Goal: Information Seeking & Learning: Learn about a topic

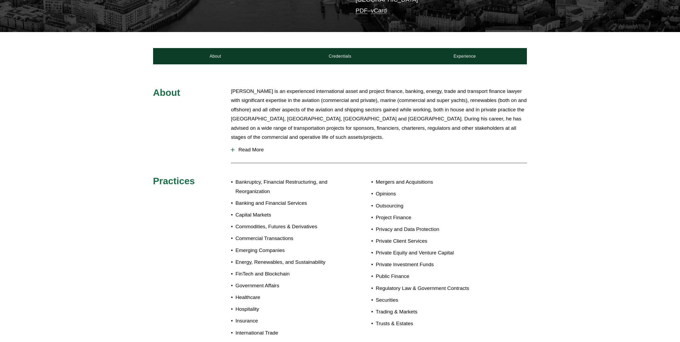
scroll to position [164, 0]
click at [235, 149] on div at bounding box center [233, 149] width 4 height 1
click at [258, 147] on span "Read More" at bounding box center [381, 150] width 292 height 6
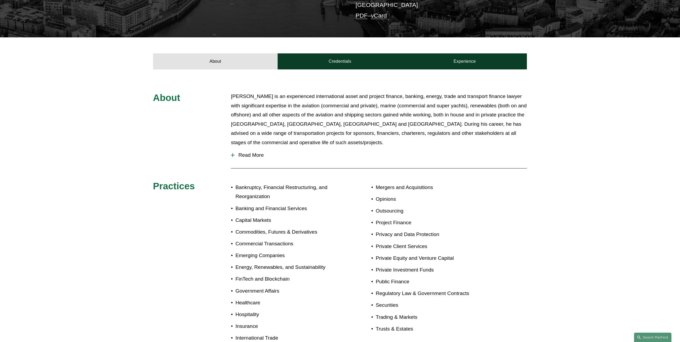
scroll to position [151, 0]
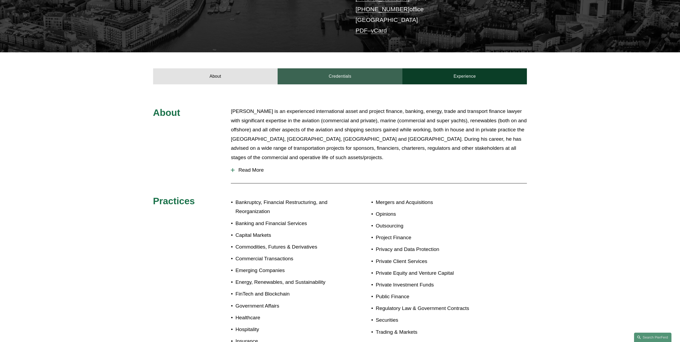
click at [341, 69] on link "Credentials" at bounding box center [340, 76] width 125 height 16
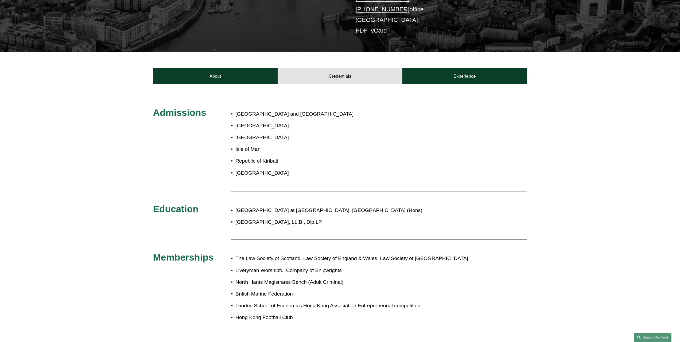
drag, startPoint x: 236, startPoint y: 202, endPoint x: 330, endPoint y: 213, distance: 94.7
click at [330, 213] on ul "[GEOGRAPHIC_DATA] at [GEOGRAPHIC_DATA], BA (Hons) [GEOGRAPHIC_DATA], LL.B., Dip…" at bounding box center [355, 216] width 249 height 21
click at [329, 218] on p "[GEOGRAPHIC_DATA], LL.B., Dip.LP." at bounding box center [357, 222] width 245 height 9
drag, startPoint x: 324, startPoint y: 215, endPoint x: 234, endPoint y: 203, distance: 90.3
click at [234, 206] on ul "[GEOGRAPHIC_DATA] at [GEOGRAPHIC_DATA], BA (Hons) [GEOGRAPHIC_DATA], LL.B., Dip…" at bounding box center [355, 216] width 249 height 21
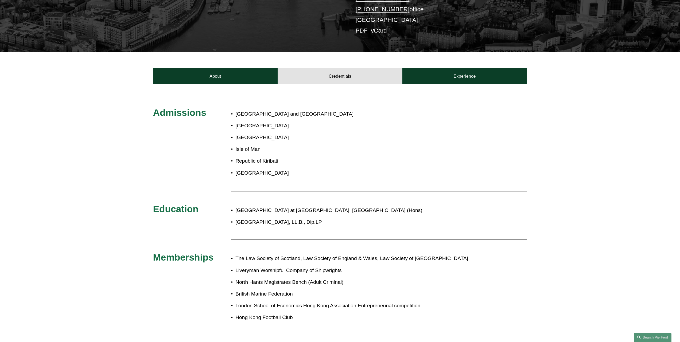
click at [235, 206] on p "[GEOGRAPHIC_DATA] at [GEOGRAPHIC_DATA], [GEOGRAPHIC_DATA] (Hons)" at bounding box center [357, 210] width 245 height 9
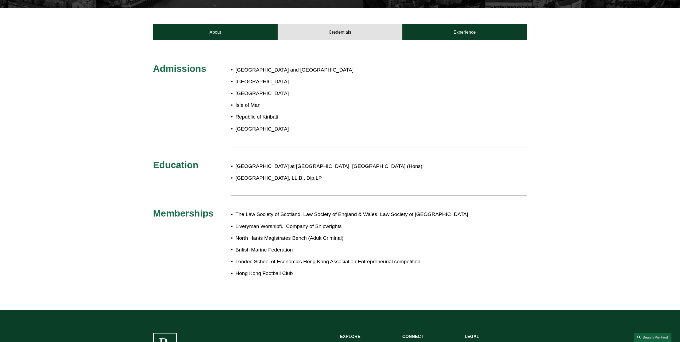
scroll to position [199, 0]
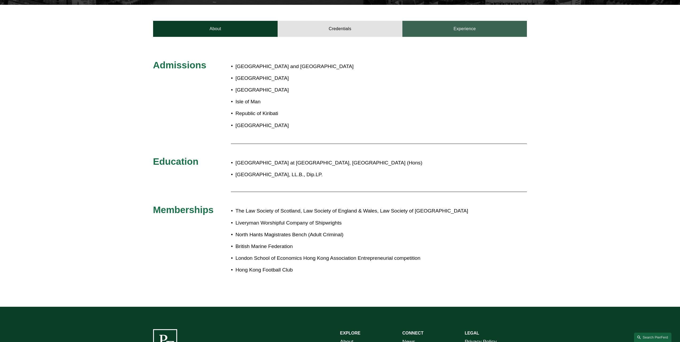
click at [483, 25] on link "Experience" at bounding box center [464, 29] width 125 height 16
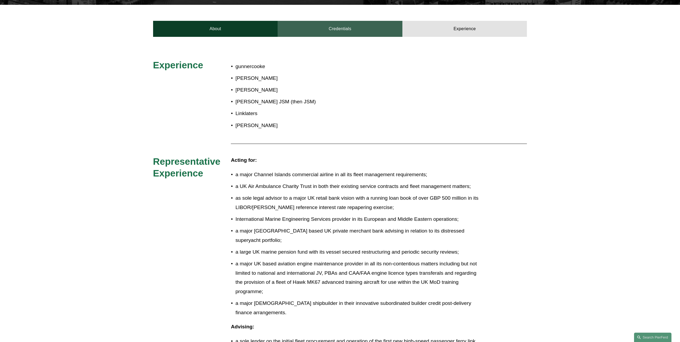
click at [347, 22] on link "Credentials" at bounding box center [340, 29] width 125 height 16
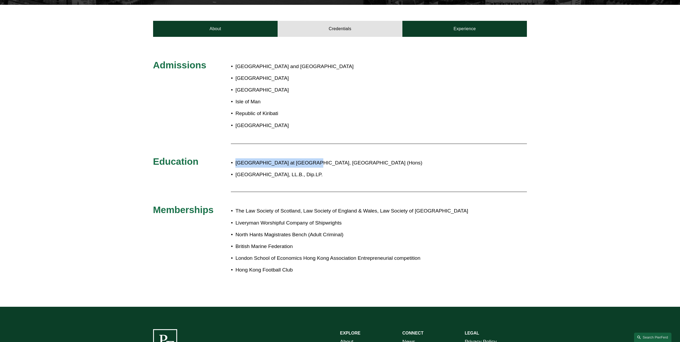
drag, startPoint x: 305, startPoint y: 155, endPoint x: 236, endPoint y: 155, distance: 68.9
click at [236, 158] on p "[GEOGRAPHIC_DATA] at [GEOGRAPHIC_DATA], [GEOGRAPHIC_DATA] (Hons)" at bounding box center [357, 162] width 245 height 9
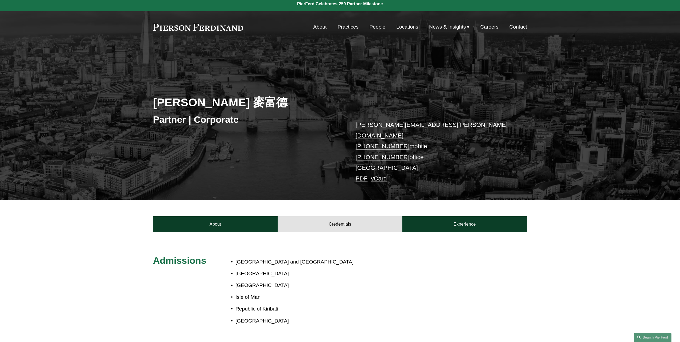
scroll to position [0, 0]
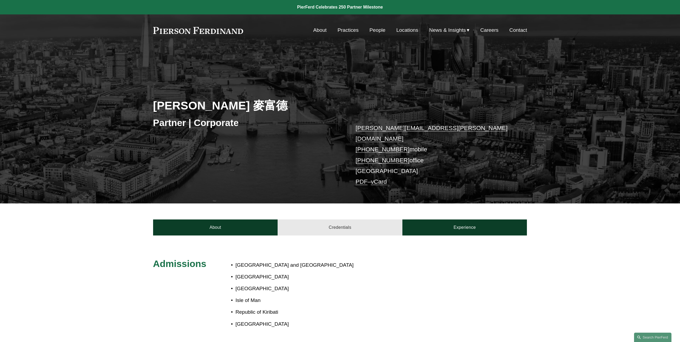
click at [342, 223] on link "Credentials" at bounding box center [340, 228] width 125 height 16
click at [457, 224] on link "Experience" at bounding box center [464, 228] width 125 height 16
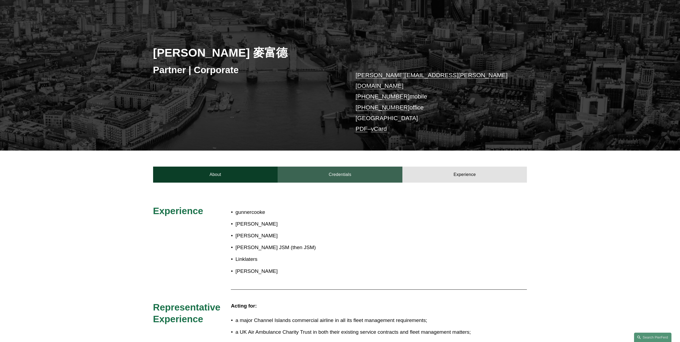
scroll to position [171, 0]
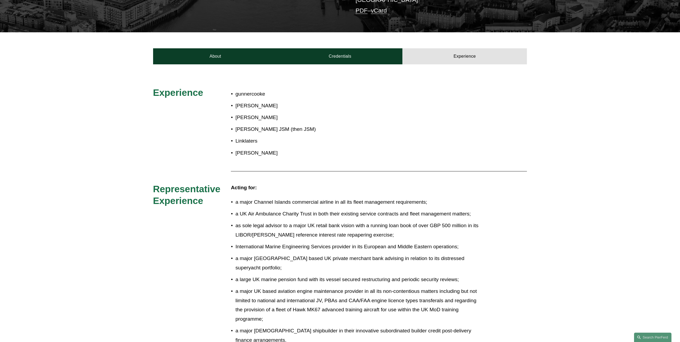
drag, startPoint x: 274, startPoint y: 145, endPoint x: 233, endPoint y: 88, distance: 69.9
click at [233, 90] on ul "gunnercooke [PERSON_NAME] Chance [PERSON_NAME] [PERSON_NAME] JSM (then JSM) Lin…" at bounding box center [355, 124] width 249 height 68
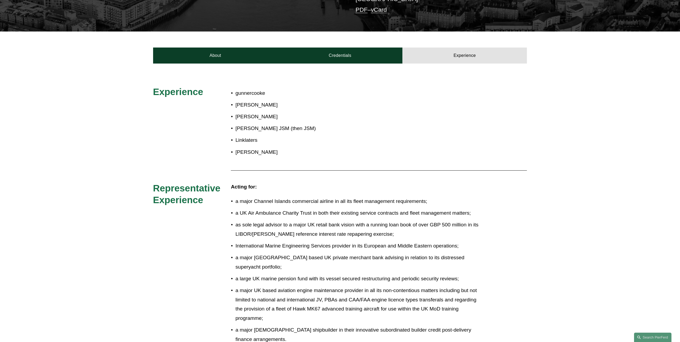
scroll to position [164, 0]
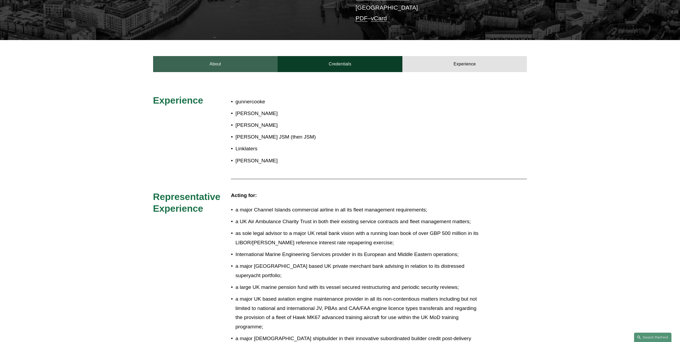
click at [217, 58] on link "About" at bounding box center [215, 64] width 125 height 16
